Goal: Answer question/provide support

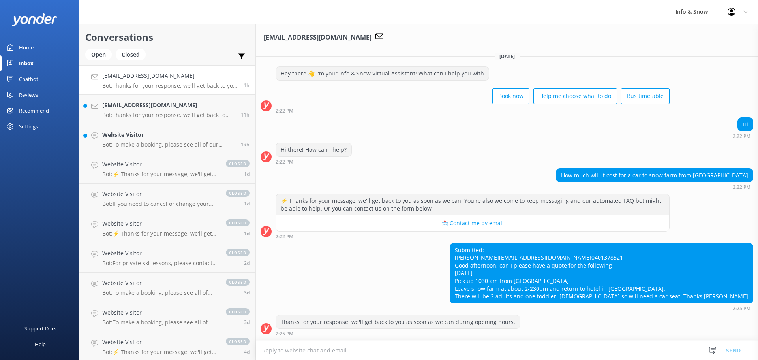
scroll to position [29, 0]
click at [125, 147] on p "Bot: To make a booking, please see all of our products here: [URL][DOMAIN_NAME]." at bounding box center [168, 144] width 133 height 7
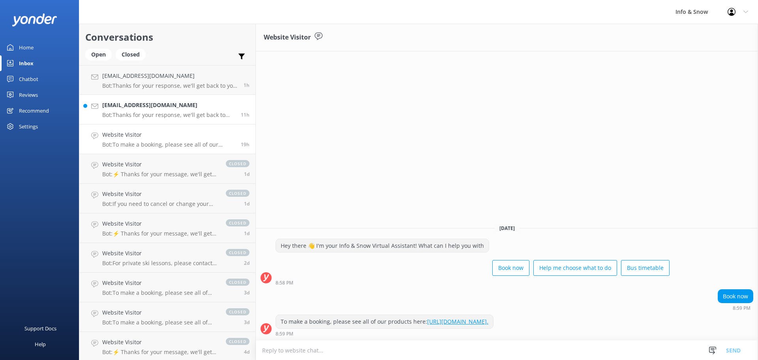
click at [138, 110] on div "[EMAIL_ADDRESS][DOMAIN_NAME] Bot: Thanks for your response, we'll get back to y…" at bounding box center [168, 109] width 133 height 17
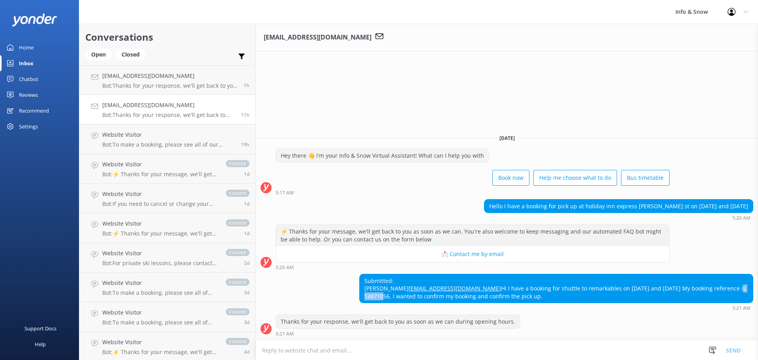
drag, startPoint x: 604, startPoint y: 289, endPoint x: 579, endPoint y: 291, distance: 24.6
click at [579, 291] on div "Submitted: [PERSON_NAME] [PERSON_NAME][EMAIL_ADDRESS][DOMAIN_NAME] Hi I have a …" at bounding box center [556, 288] width 393 height 29
copy div "14871056"
click at [462, 274] on div "Submitted: [PERSON_NAME] [PERSON_NAME][EMAIL_ADDRESS][DOMAIN_NAME] Hi I have a …" at bounding box center [556, 288] width 393 height 29
drag, startPoint x: 435, startPoint y: 282, endPoint x: 348, endPoint y: 282, distance: 86.8
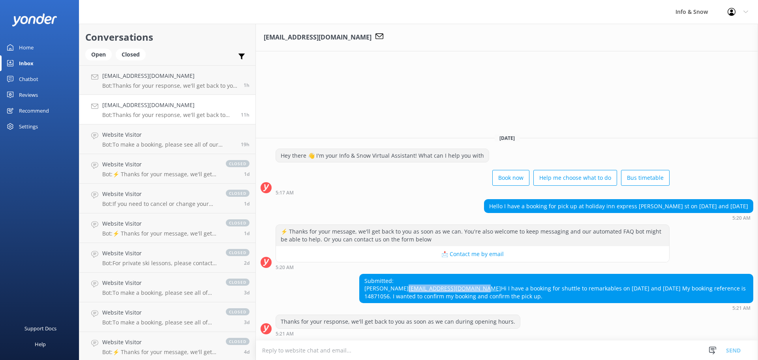
click at [360, 282] on div "Submitted: [PERSON_NAME] [PERSON_NAME][EMAIL_ADDRESS][DOMAIN_NAME] Hi I have a …" at bounding box center [556, 288] width 393 height 29
copy link "[EMAIL_ADDRESS][DOMAIN_NAME]"
click at [456, 349] on textarea at bounding box center [507, 349] width 502 height 19
click at [148, 84] on p "Bot: Thanks for your response, we'll get back to you as soon as we can during o…" at bounding box center [169, 85] width 135 height 7
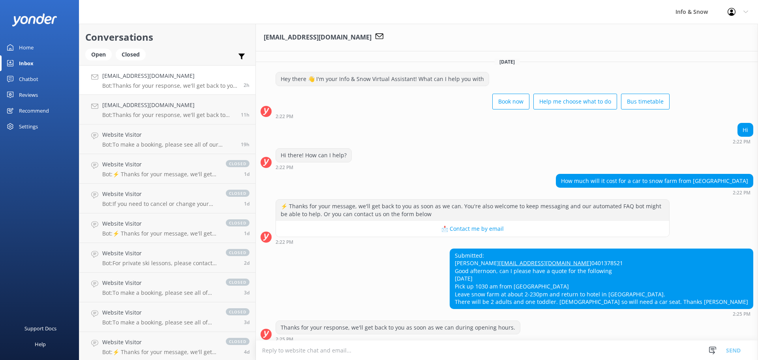
scroll to position [29, 0]
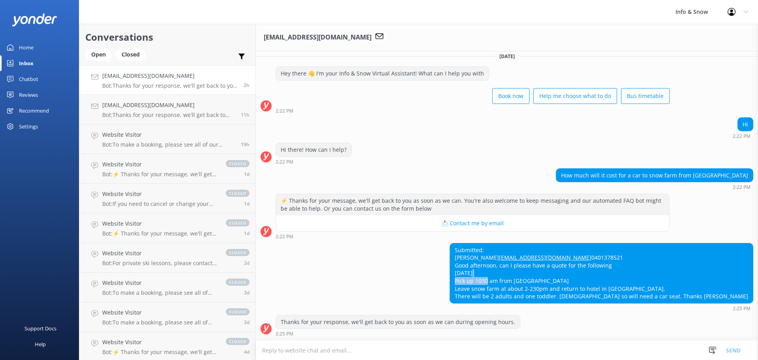
drag, startPoint x: 567, startPoint y: 263, endPoint x: 534, endPoint y: 262, distance: 33.2
click at [534, 262] on div "Submitted: [PERSON_NAME] [EMAIL_ADDRESS][DOMAIN_NAME] 0401378521 Good afternoon…" at bounding box center [601, 273] width 303 height 60
click at [624, 268] on div "Submitted: [PERSON_NAME] [EMAIL_ADDRESS][DOMAIN_NAME] 0401378521 Good afternoon…" at bounding box center [601, 273] width 303 height 60
drag, startPoint x: 551, startPoint y: 272, endPoint x: 597, endPoint y: 278, distance: 46.6
click at [597, 278] on div "Submitted: [PERSON_NAME] [EMAIL_ADDRESS][DOMAIN_NAME] 0401378521 Good afternoon…" at bounding box center [601, 273] width 303 height 60
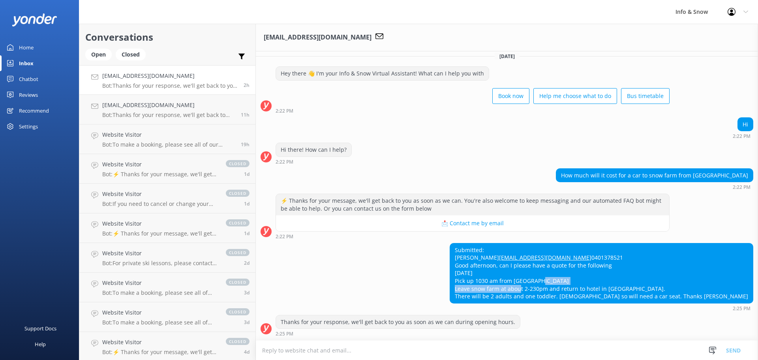
click at [602, 284] on div "Submitted: [PERSON_NAME] [EMAIL_ADDRESS][DOMAIN_NAME] 0401378521 Good afternoon…" at bounding box center [601, 273] width 303 height 60
drag, startPoint x: 585, startPoint y: 240, endPoint x: 513, endPoint y: 242, distance: 72.6
click at [513, 243] on div "Submitted: [PERSON_NAME] [EMAIL_ADDRESS][DOMAIN_NAME] 0401378521 Good afternoon…" at bounding box center [601, 273] width 303 height 60
copy link "[EMAIL_ADDRESS][DOMAIN_NAME]"
click at [656, 282] on div "Submitted: [PERSON_NAME] [EMAIL_ADDRESS][DOMAIN_NAME] 0401378521 Good afternoon…" at bounding box center [601, 273] width 303 height 60
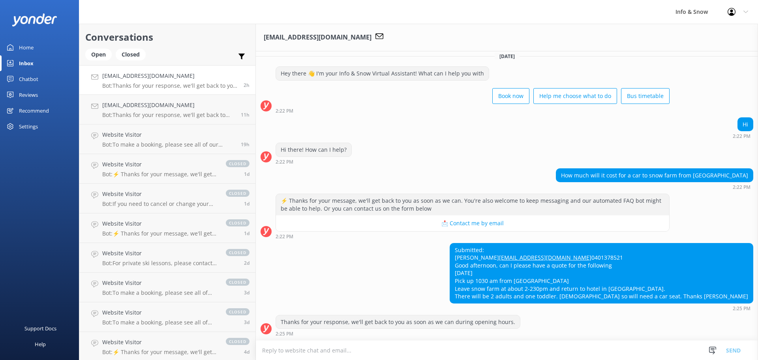
drag, startPoint x: 744, startPoint y: 294, endPoint x: 515, endPoint y: 259, distance: 230.8
click at [515, 259] on div "Submitted: [PERSON_NAME] [EMAIL_ADDRESS][DOMAIN_NAME] 0401378521 Good afternoon…" at bounding box center [601, 273] width 303 height 60
copy div "Good afternoon, can I please have a quote for the following [DATE] Pick up 1030…"
